Goal: Submit feedback/report problem

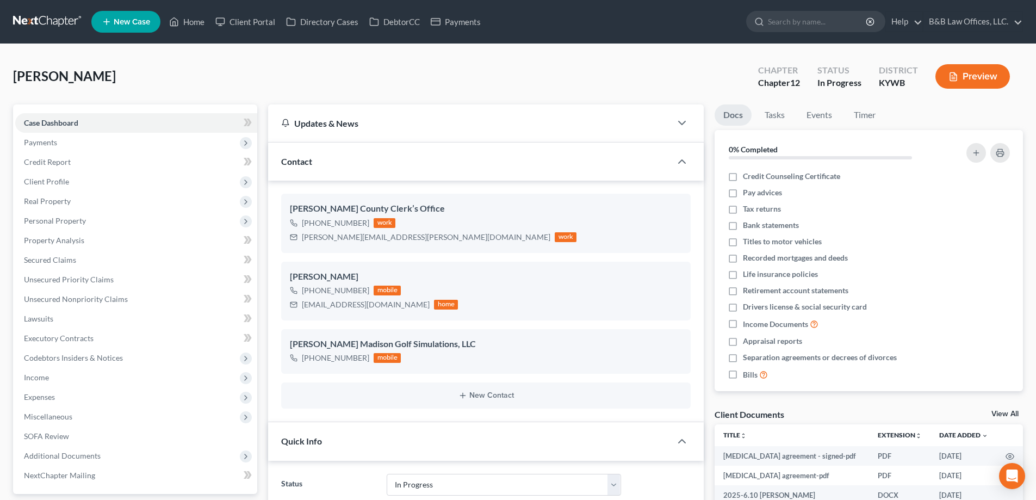
select select "9"
select select "0"
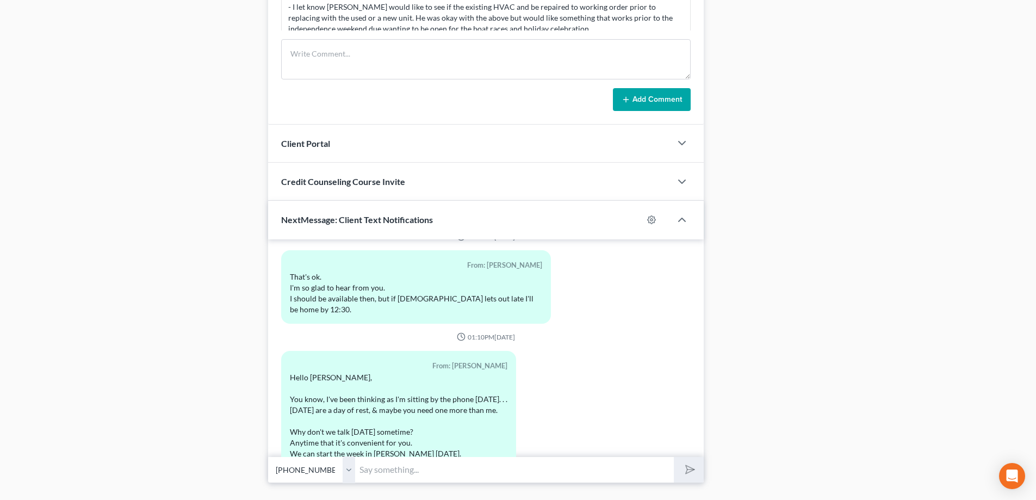
scroll to position [869, 0]
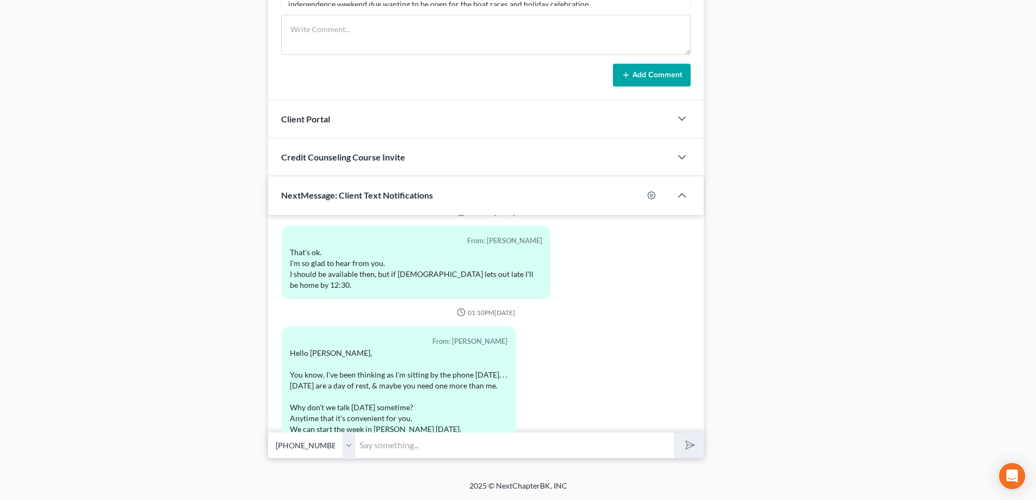
click at [383, 441] on input "text" at bounding box center [514, 445] width 319 height 27
type input "N"
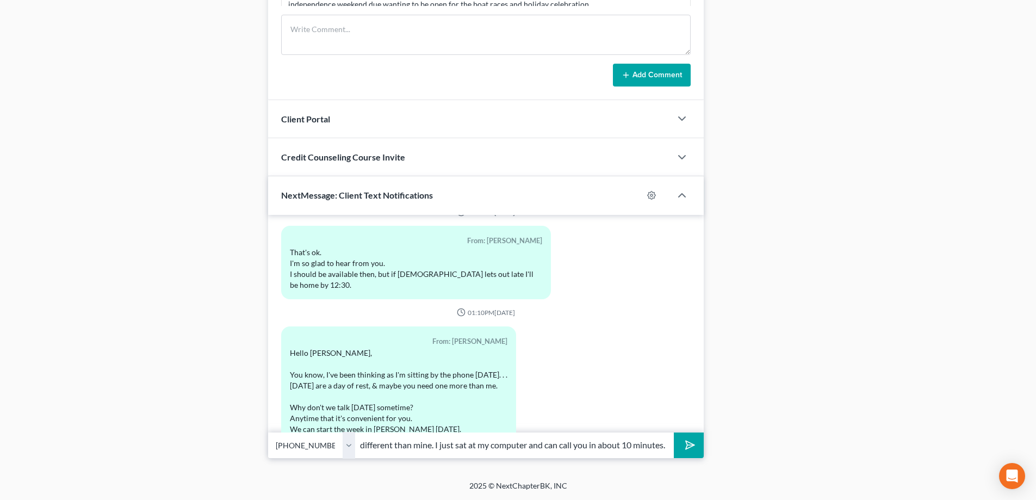
scroll to position [0, 166]
type input "No, my wife had different plans f that were different than mine. I just sat at …"
click at [674, 432] on button "submit" at bounding box center [689, 445] width 30 height 26
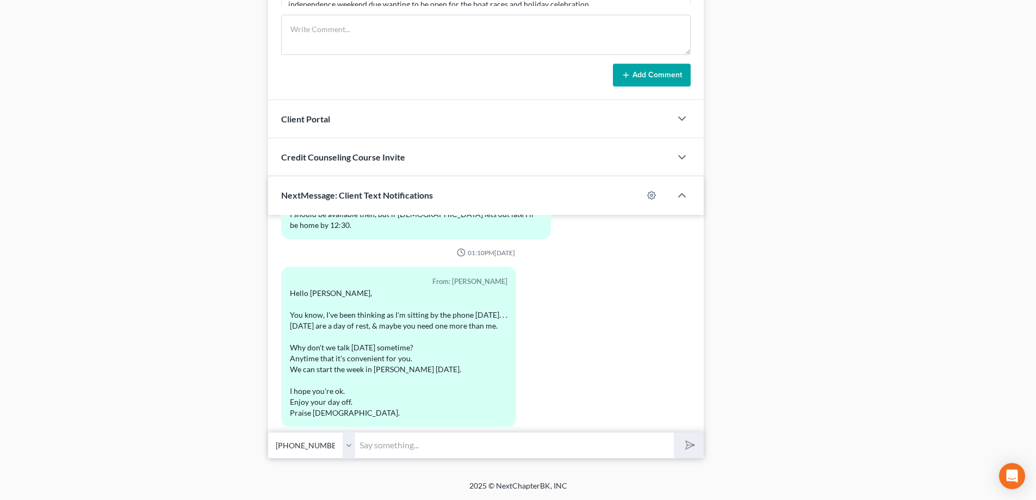
scroll to position [5479, 0]
